Goal: Understand process/instructions

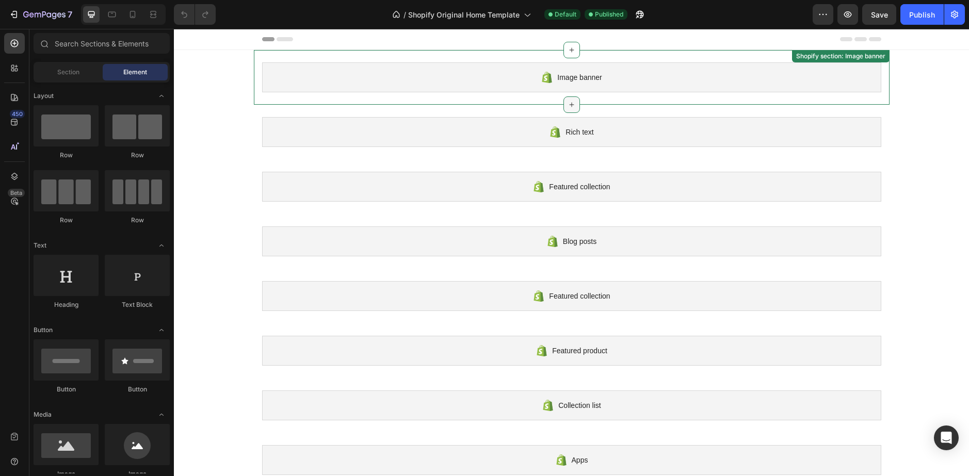
click at [567, 107] on icon at bounding box center [571, 105] width 8 height 8
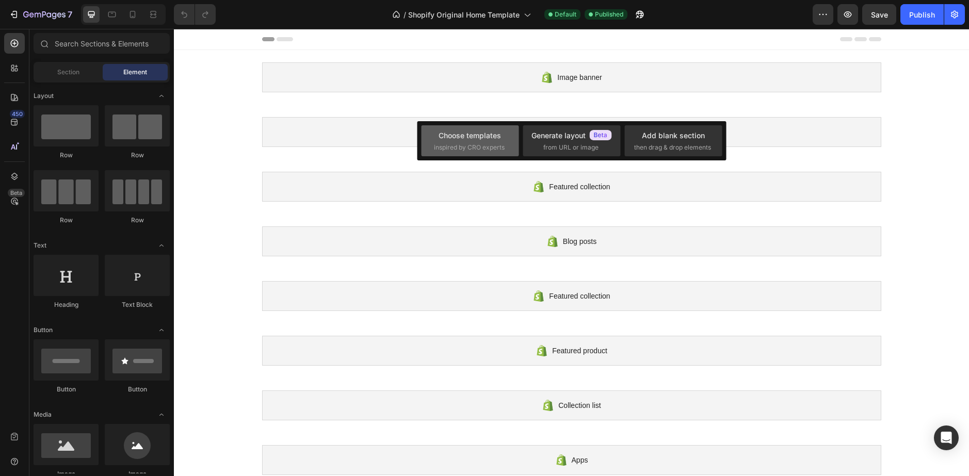
click at [487, 134] on div "Choose templates" at bounding box center [469, 135] width 62 height 11
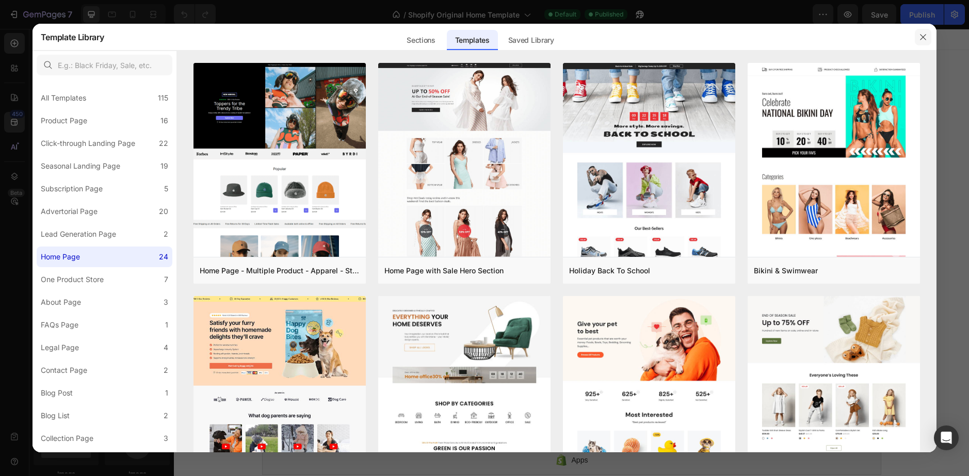
click at [922, 39] on icon "button" at bounding box center [922, 37] width 8 height 8
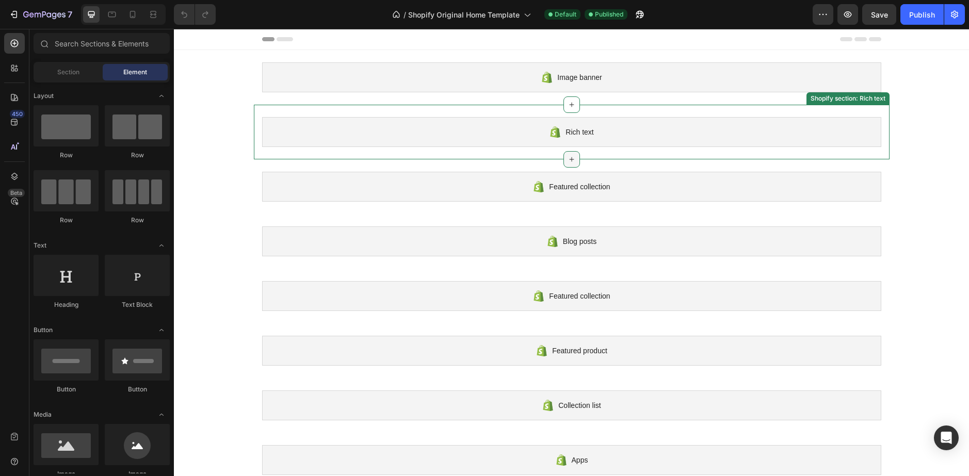
click at [566, 155] on div at bounding box center [571, 159] width 17 height 17
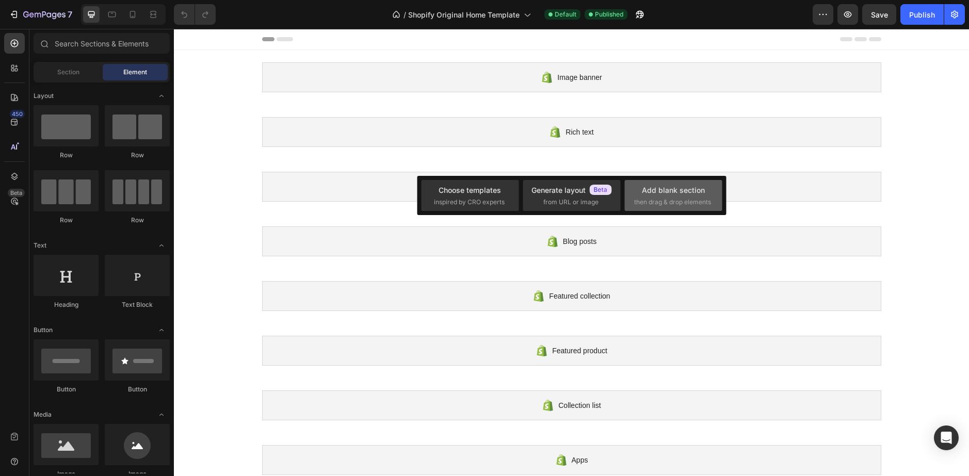
click at [667, 200] on span "then drag & drop elements" at bounding box center [672, 202] width 77 height 9
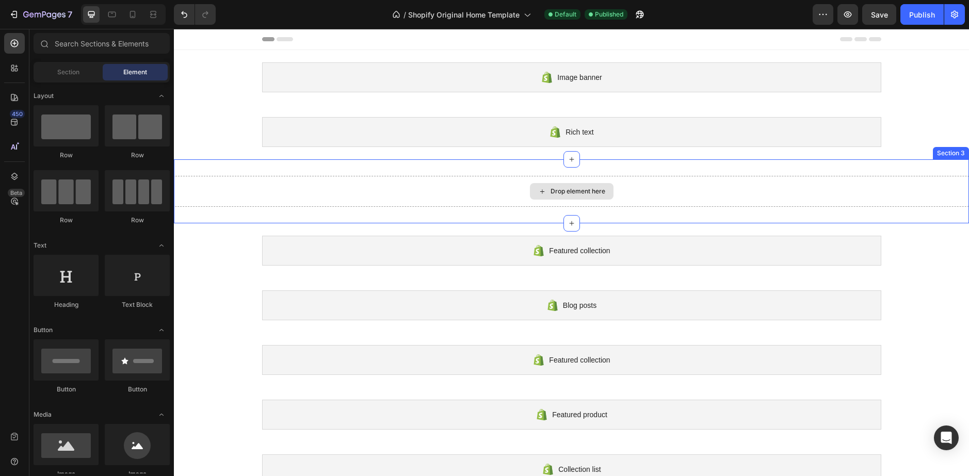
click at [591, 192] on div "Drop element here" at bounding box center [577, 191] width 55 height 8
click at [565, 186] on div "Drop element here" at bounding box center [572, 191] width 84 height 17
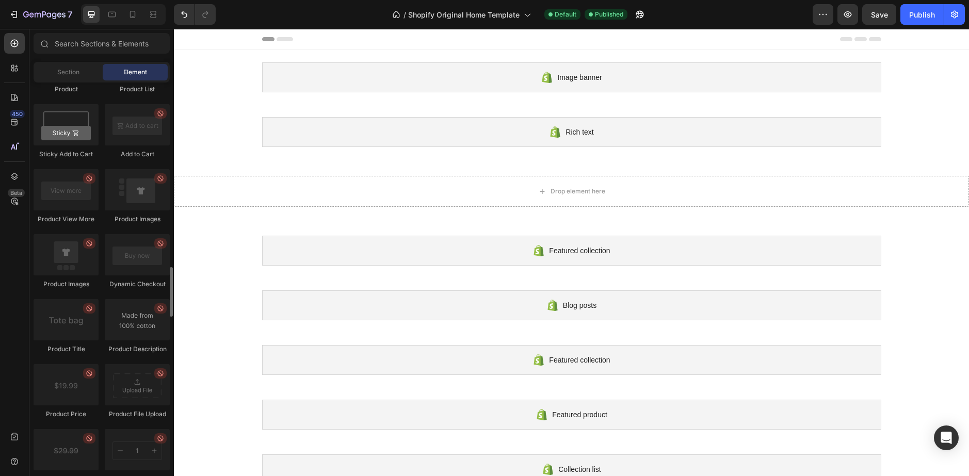
scroll to position [1547, 0]
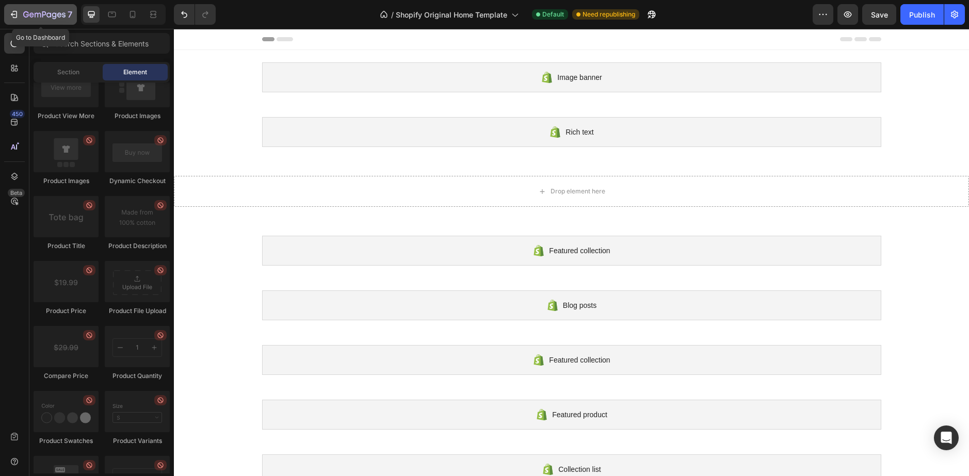
click at [18, 19] on icon "button" at bounding box center [14, 14] width 10 height 10
